Goal: Task Accomplishment & Management: Complete application form

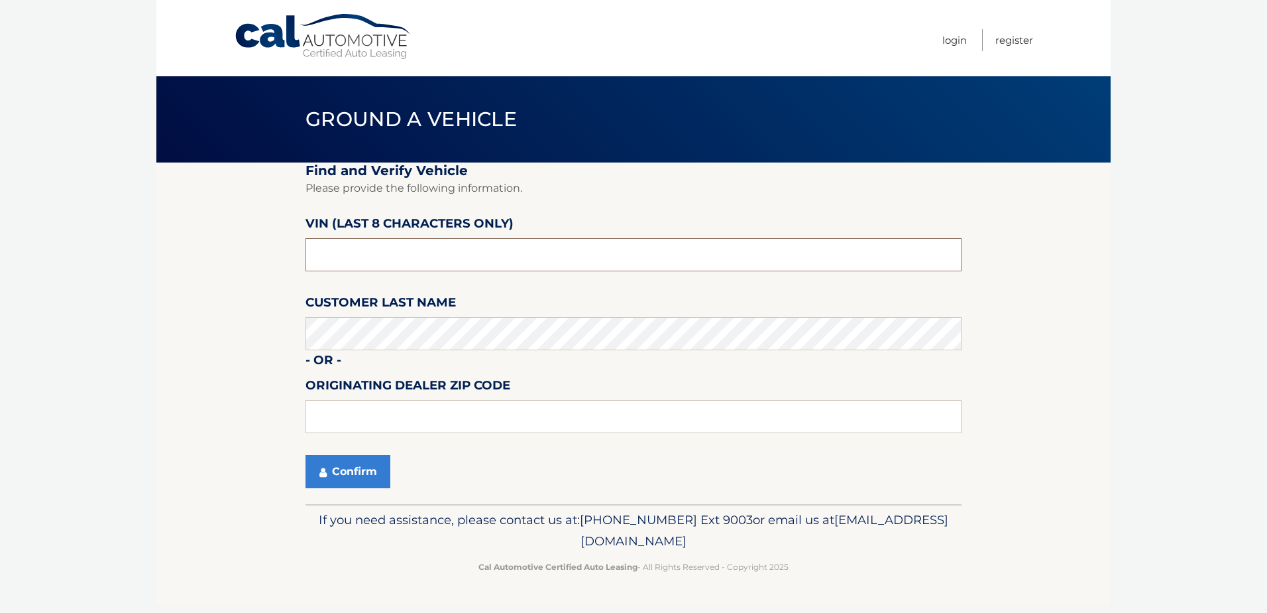
click at [371, 263] on input "text" at bounding box center [634, 254] width 656 height 33
drag, startPoint x: 363, startPoint y: 260, endPoint x: 231, endPoint y: 249, distance: 132.4
click at [231, 249] on section "Find and Verify Vehicle Please provide the following information. VIN (last 8 c…" at bounding box center [633, 332] width 955 height 341
type input "NC533308"
click at [356, 473] on button "Confirm" at bounding box center [348, 471] width 85 height 33
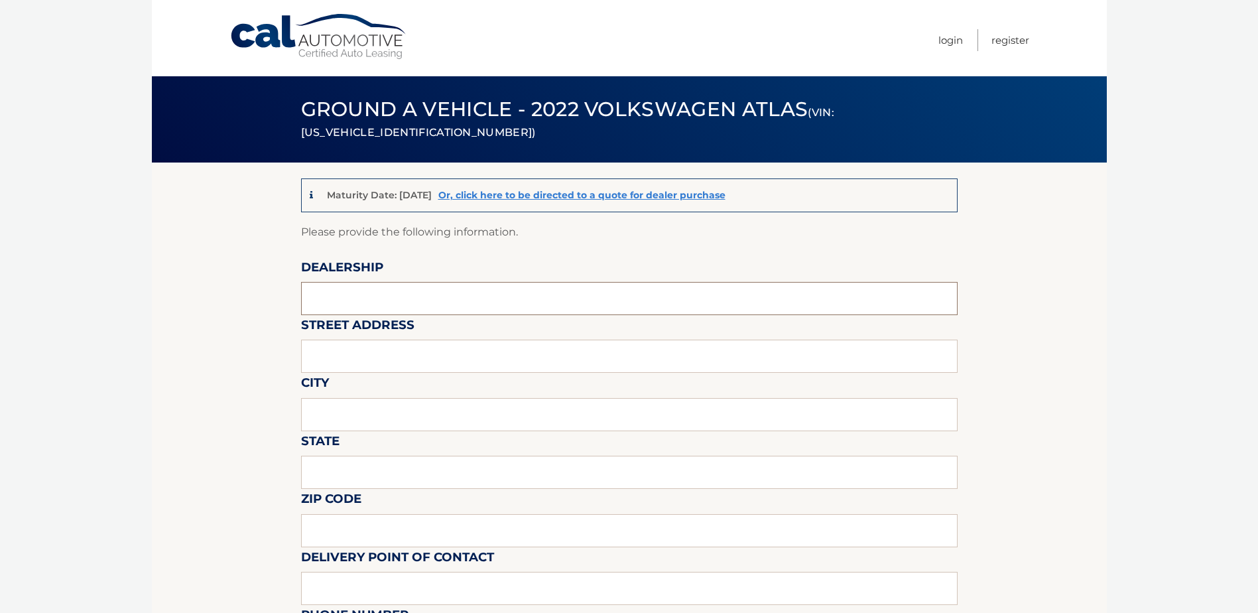
click at [361, 296] on input "text" at bounding box center [629, 298] width 656 height 33
type input "[PERSON_NAME] CASE VOLKSWAGEN"
type input "[STREET_ADDRESS][PERSON_NAME]"
type input "DAVIE"
type input "FL"
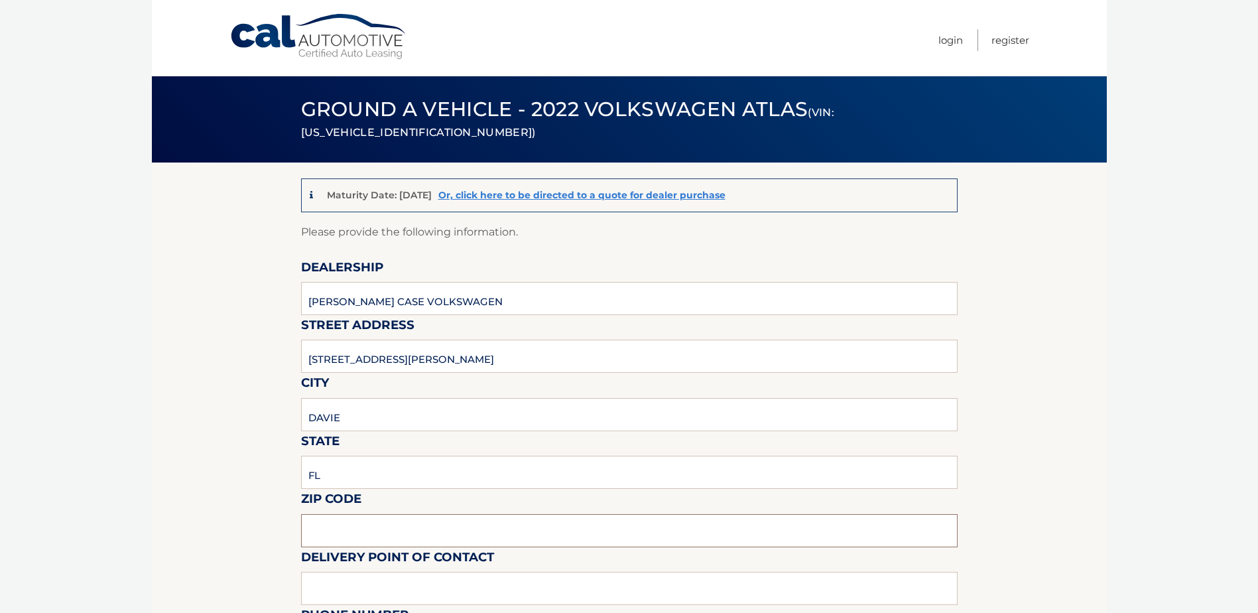
type input "33331"
type input "[PERSON_NAME] Volkswagen - VW"
type input "9549035500"
type input "[EMAIL_ADDRESS][DOMAIN_NAME]"
type input "[PERSON_NAME]"
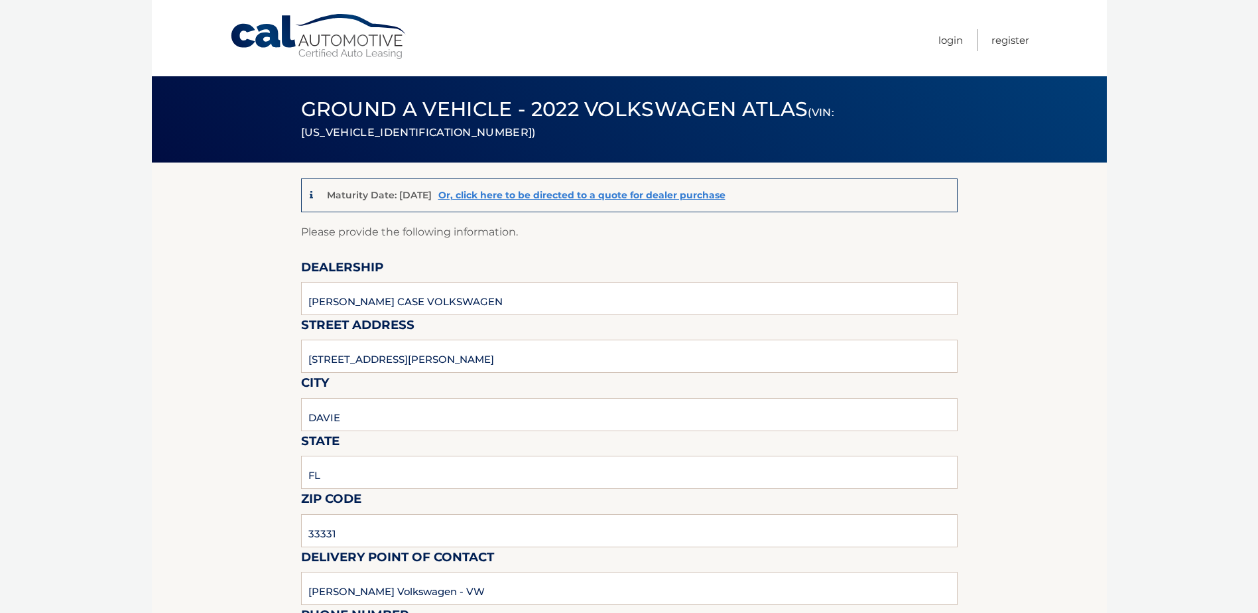
type input "9549035500"
type input "[EMAIL_ADDRESS][DOMAIN_NAME]"
type input "[PERSON_NAME]"
type input "[EMAIL_ADDRESS][DOMAIN_NAME]"
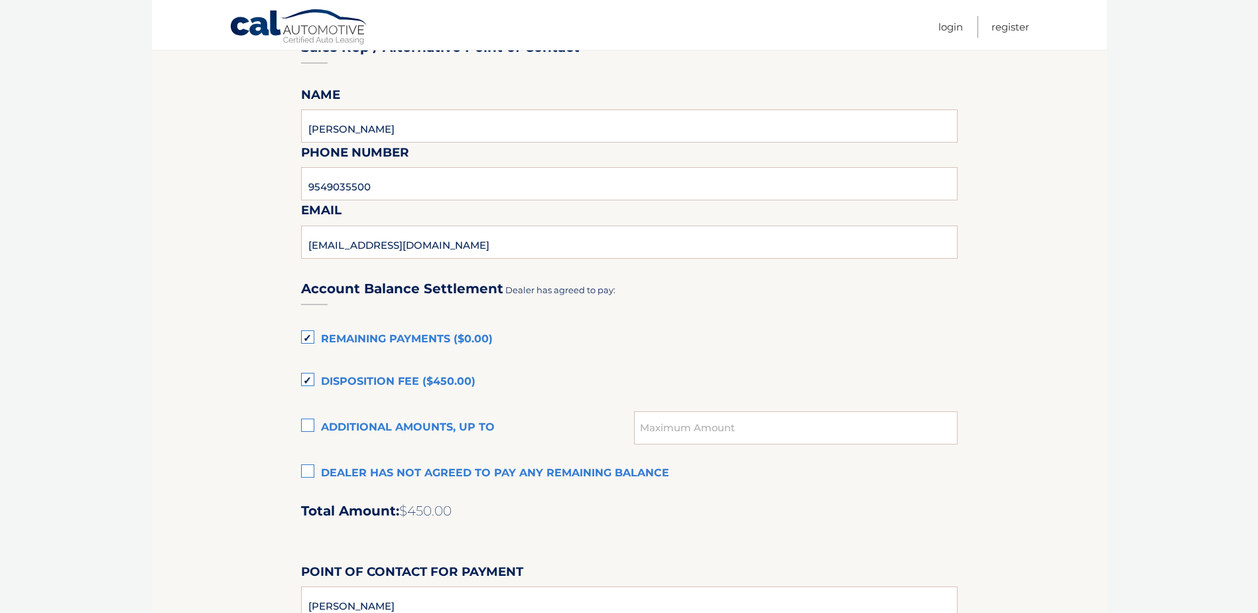
scroll to position [729, 0]
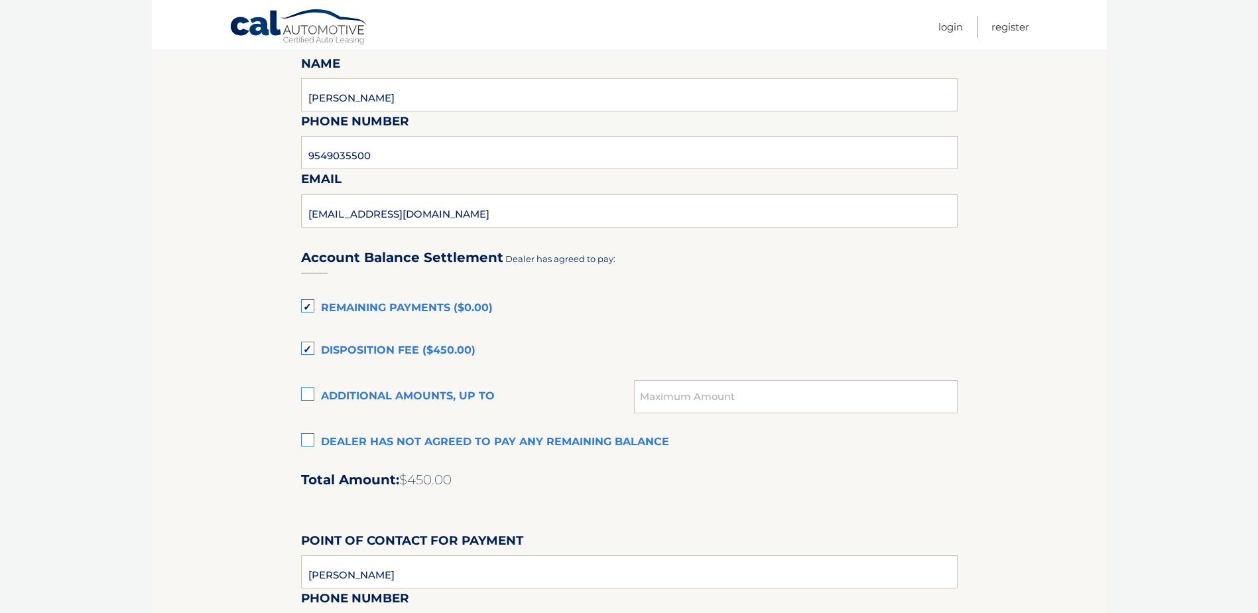
click at [311, 350] on label "Disposition Fee ($450.00)" at bounding box center [629, 350] width 656 height 27
click at [0, 0] on input "Disposition Fee ($450.00)" at bounding box center [0, 0] width 0 height 0
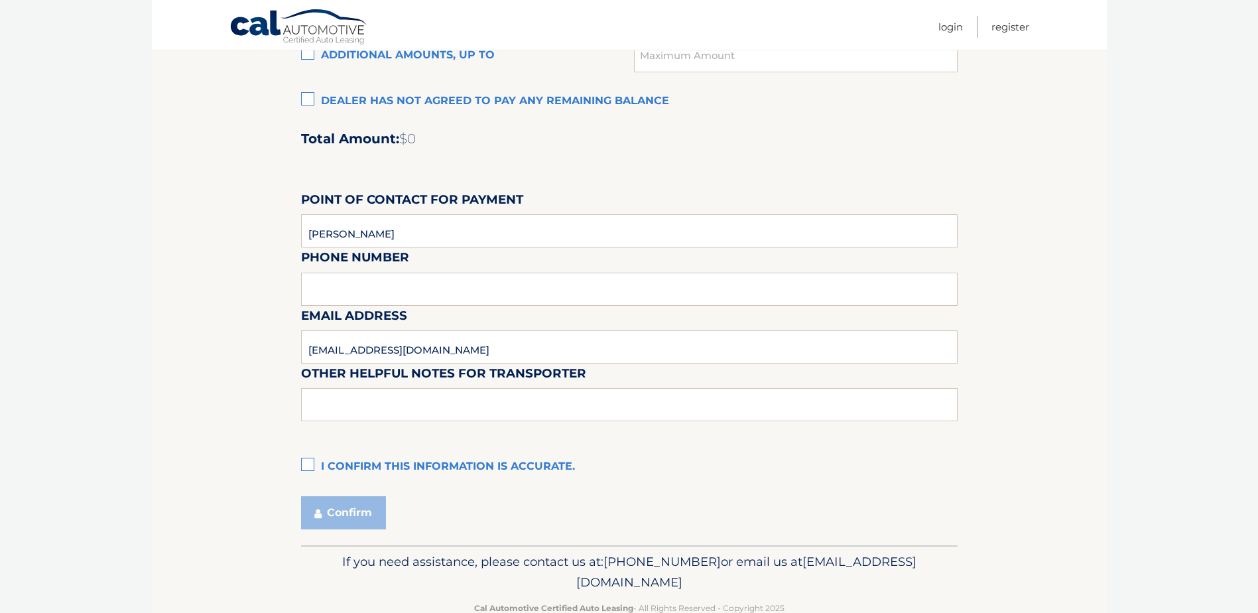
scroll to position [1103, 0]
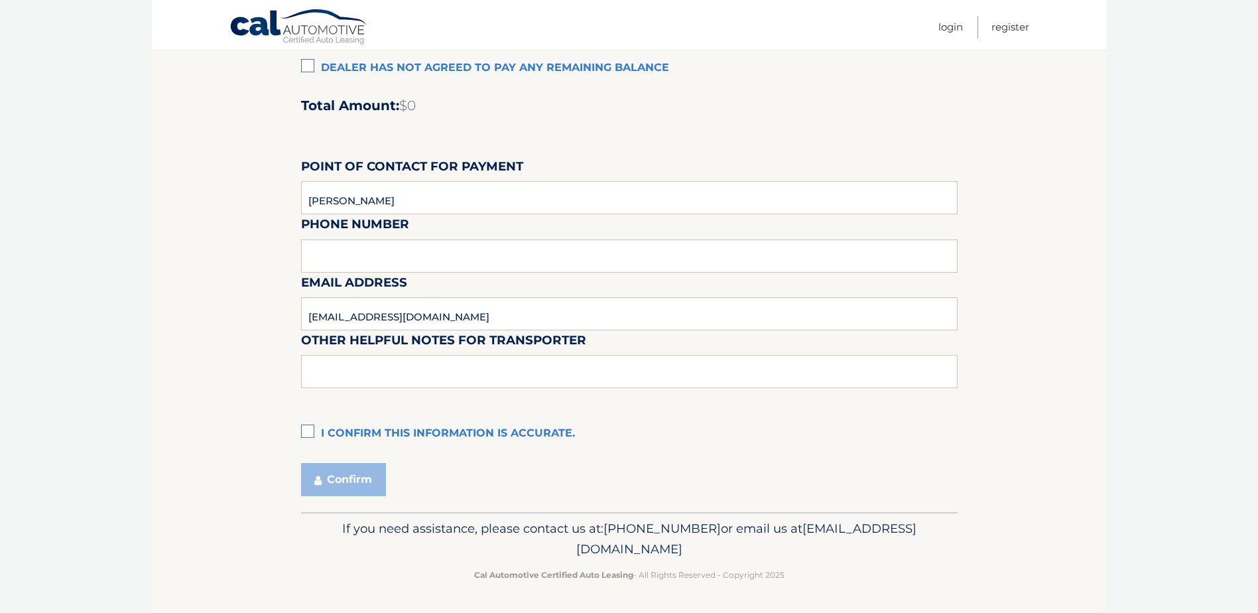
click at [314, 432] on label "I confirm this information is accurate." at bounding box center [629, 433] width 656 height 27
click at [0, 0] on input "I confirm this information is accurate." at bounding box center [0, 0] width 0 height 0
click at [371, 486] on button "Confirm" at bounding box center [343, 479] width 85 height 33
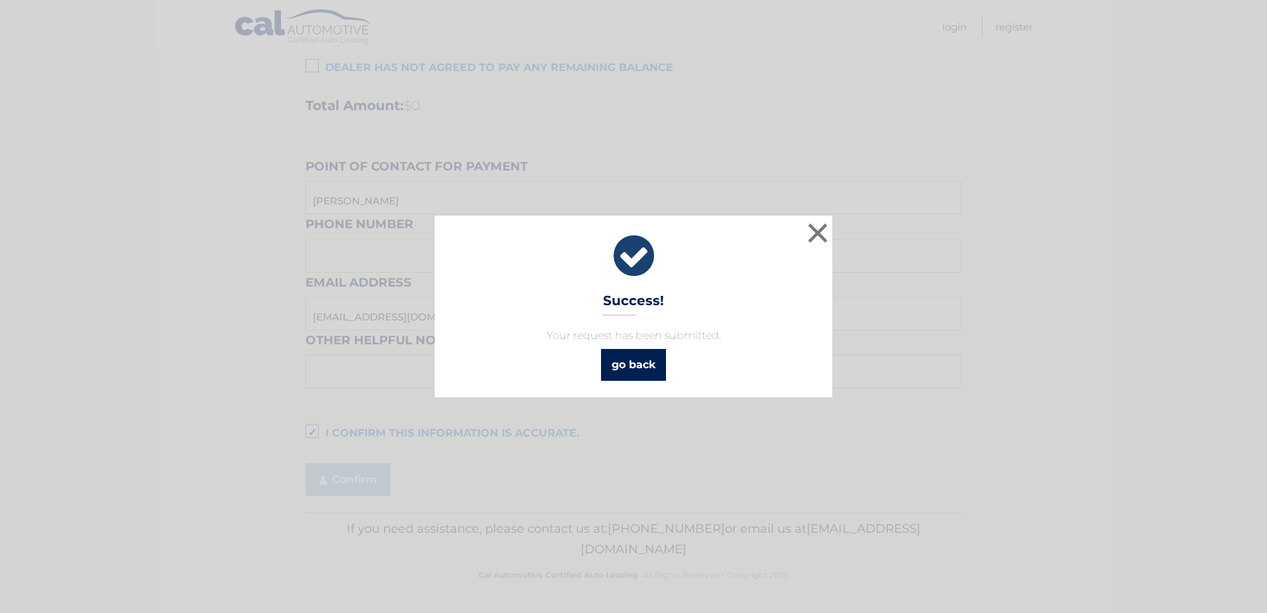
click at [627, 373] on link "go back" at bounding box center [633, 365] width 65 height 32
